Goal: Navigation & Orientation: Find specific page/section

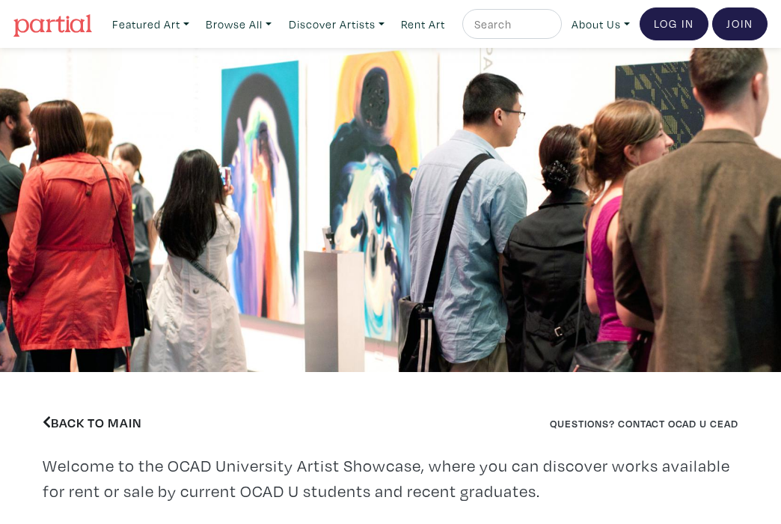
click at [106, 431] on link "Back to Main" at bounding box center [93, 422] width 100 height 17
